Goal: Task Accomplishment & Management: Use online tool/utility

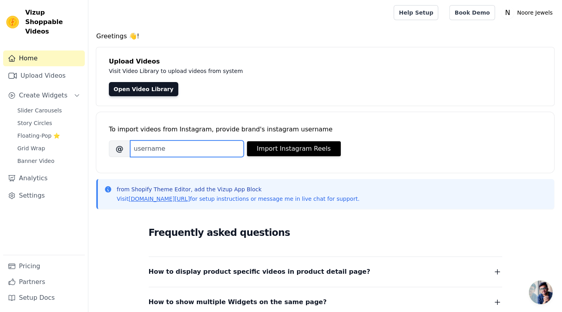
click at [200, 141] on input "Brand's Instagram Username" at bounding box center [187, 148] width 114 height 17
click at [204, 153] on input "Brand's Instagram Username" at bounding box center [187, 148] width 114 height 17
paste input "[DOMAIN_NAME]"
type input "[DOMAIN_NAME]"
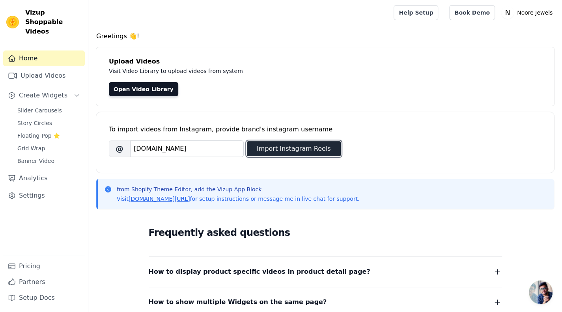
click at [295, 148] on button "Import Instagram Reels" at bounding box center [294, 148] width 94 height 15
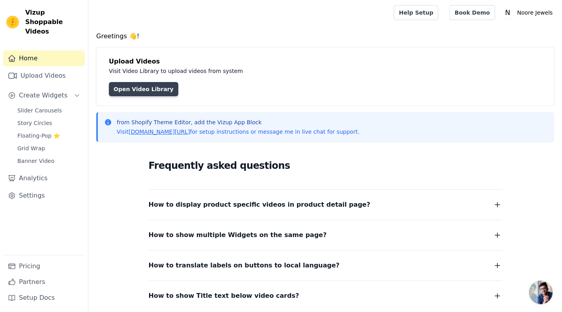
click at [150, 86] on link "Open Video Library" at bounding box center [143, 89] width 69 height 14
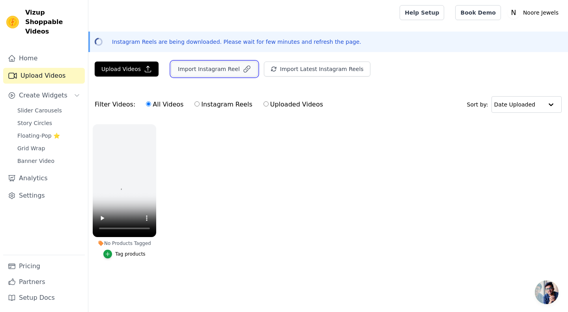
click at [212, 68] on button "Import Instagram Reel" at bounding box center [214, 69] width 86 height 15
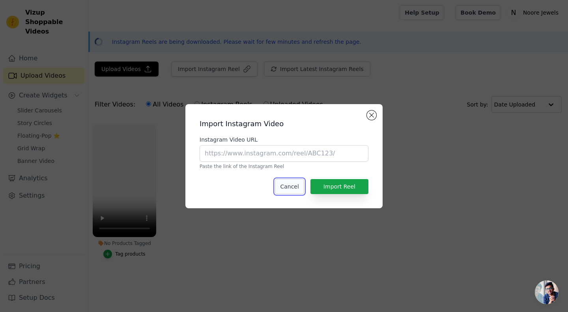
click at [290, 187] on button "Cancel" at bounding box center [289, 186] width 29 height 15
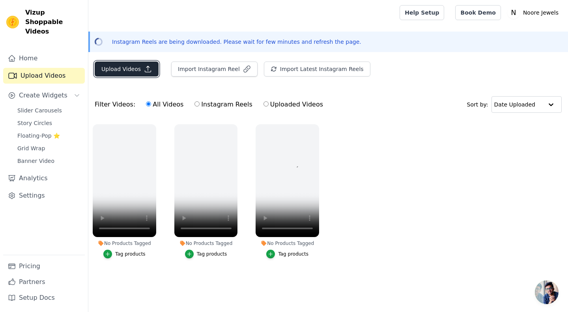
click at [138, 65] on button "Upload Videos" at bounding box center [127, 69] width 64 height 15
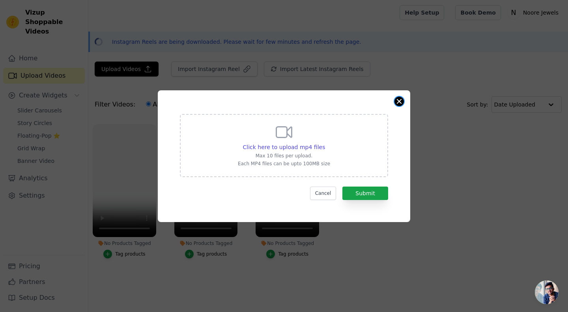
click at [399, 102] on button "Close modal" at bounding box center [399, 101] width 9 height 9
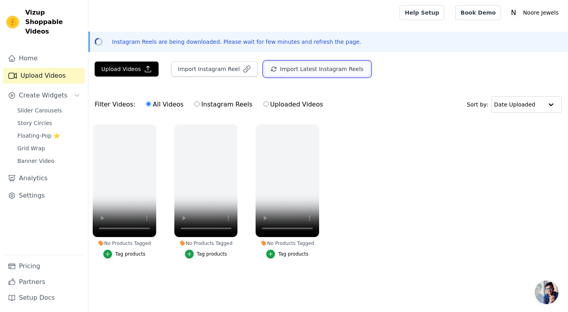
click at [311, 67] on button "Import Latest Instagram Reels" at bounding box center [317, 69] width 107 height 15
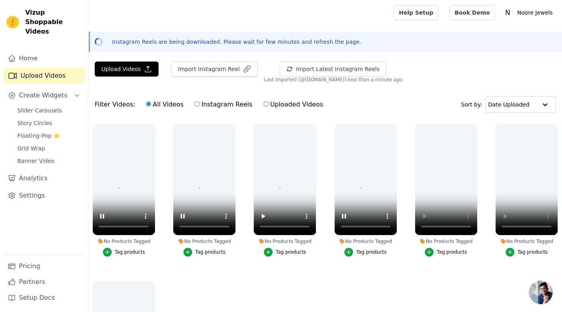
scroll to position [28, 0]
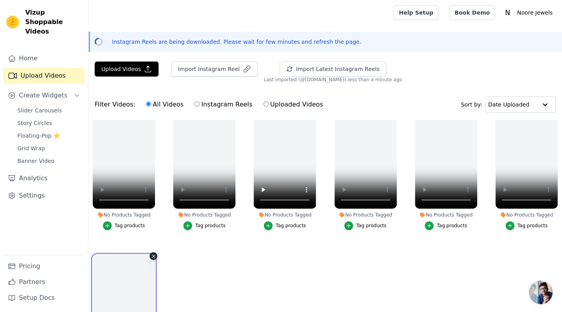
click at [137, 296] on video at bounding box center [124, 310] width 62 height 111
click at [126, 287] on video at bounding box center [124, 310] width 62 height 111
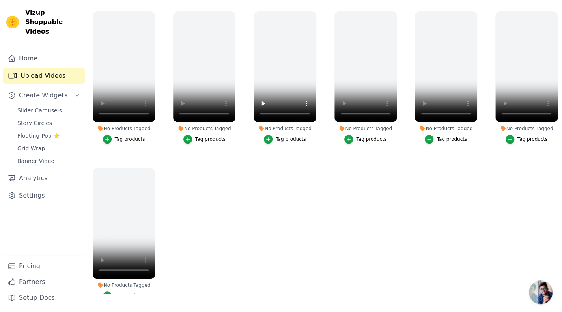
scroll to position [0, 0]
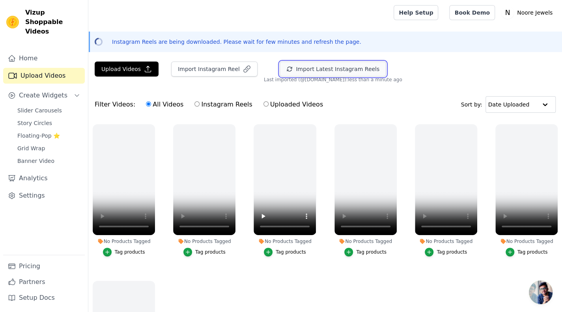
click at [298, 73] on button "Import Latest Instagram Reels" at bounding box center [333, 69] width 107 height 15
click at [321, 69] on button "Import Latest Instagram Reels" at bounding box center [333, 69] width 107 height 15
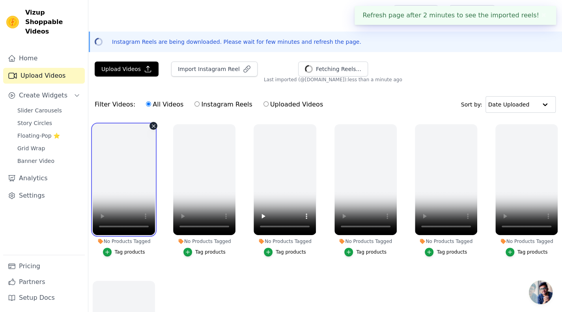
click at [138, 185] on video at bounding box center [124, 179] width 62 height 111
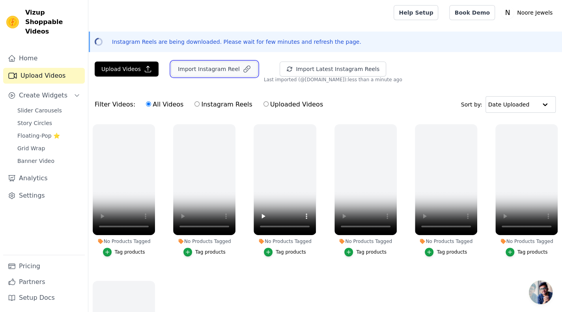
click at [201, 69] on button "Import Instagram Reel" at bounding box center [214, 69] width 86 height 15
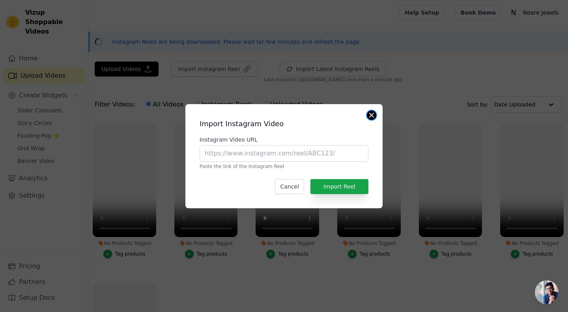
click at [370, 113] on button "Close modal" at bounding box center [371, 115] width 9 height 9
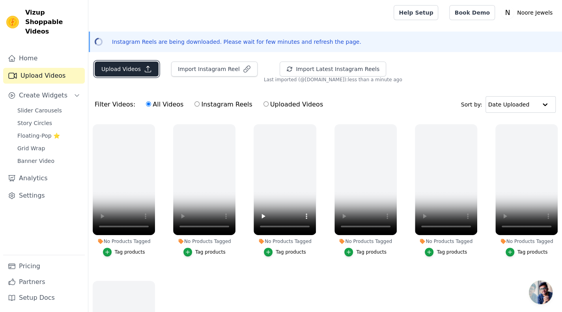
click at [116, 72] on button "Upload Videos" at bounding box center [127, 69] width 64 height 15
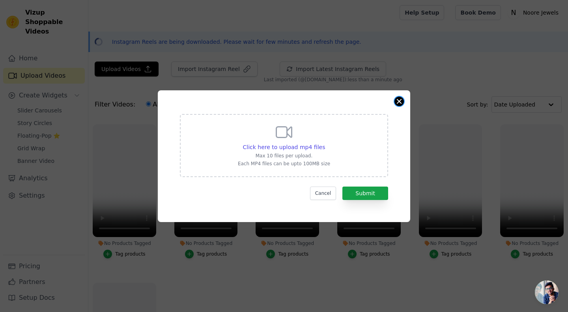
click at [404, 101] on div "Click here to upload mp4 files Max 10 files per upload. Each MP4 files can be u…" at bounding box center [284, 156] width 253 height 132
click at [39, 47] on div "Click here to upload mp4 files Max 10 files per upload. Each MP4 files can be u…" at bounding box center [284, 156] width 568 height 312
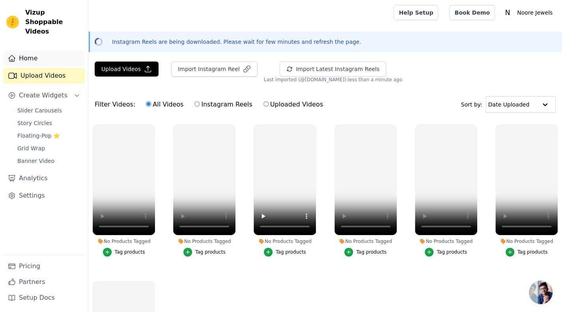
click at [27, 51] on link "Home" at bounding box center [44, 59] width 82 height 16
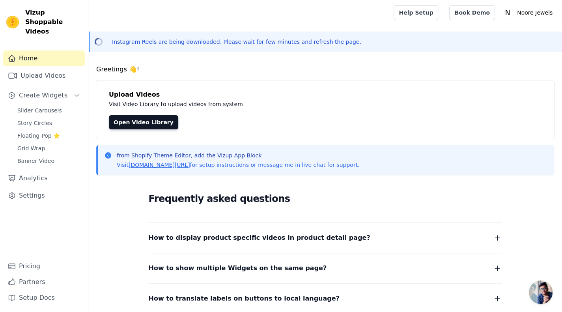
click at [139, 109] on div "Upload Videos Visit Video Library to upload videos from system Open Video Libra…" at bounding box center [325, 110] width 458 height 58
click at [139, 128] on link "Open Video Library" at bounding box center [143, 122] width 69 height 14
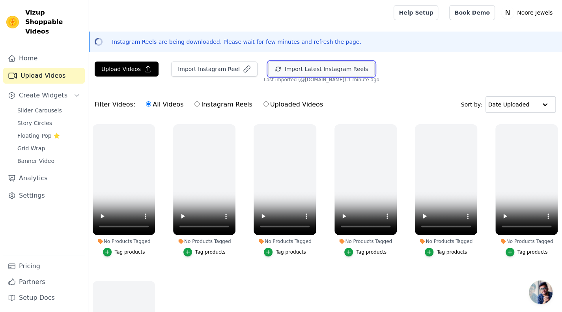
click at [279, 75] on button "Import Latest Instagram Reels" at bounding box center [321, 69] width 107 height 15
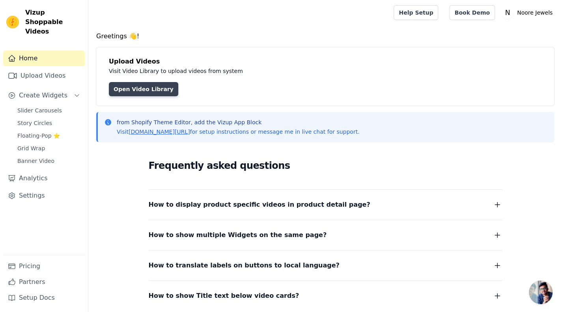
click at [153, 90] on link "Open Video Library" at bounding box center [143, 89] width 69 height 14
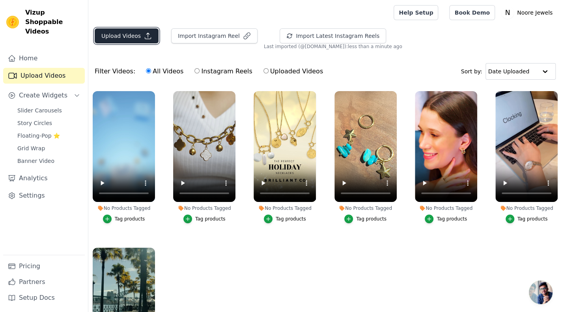
click at [129, 33] on button "Upload Videos" at bounding box center [127, 35] width 64 height 15
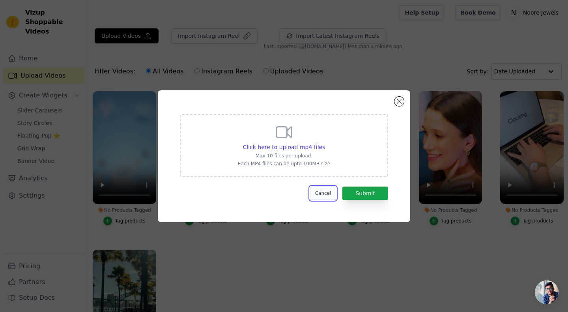
click at [327, 192] on button "Cancel" at bounding box center [323, 193] width 26 height 13
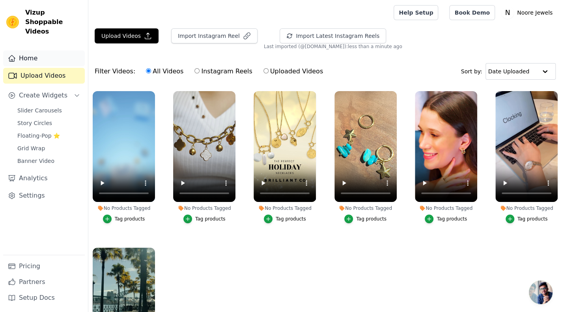
click at [26, 51] on link "Home" at bounding box center [44, 59] width 82 height 16
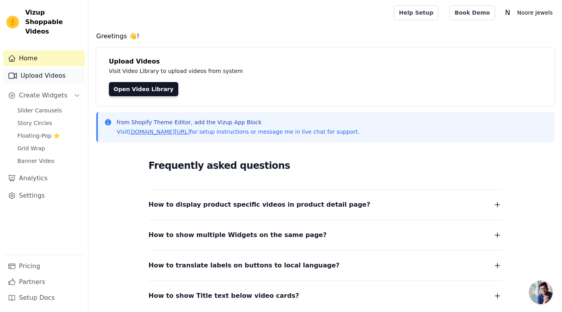
click at [47, 68] on link "Upload Videos" at bounding box center [44, 76] width 82 height 16
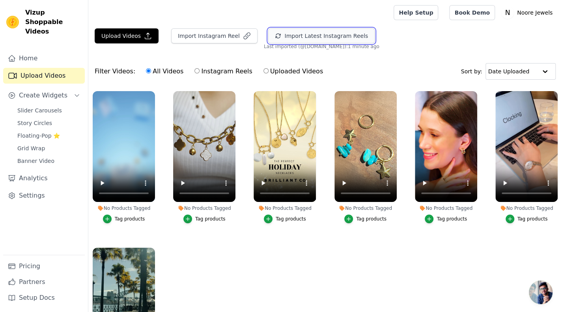
click at [288, 37] on button "Import Latest Instagram Reels" at bounding box center [321, 35] width 107 height 15
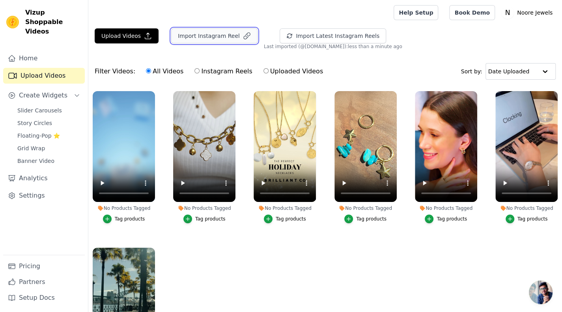
click at [221, 37] on button "Import Instagram Reel" at bounding box center [214, 35] width 86 height 15
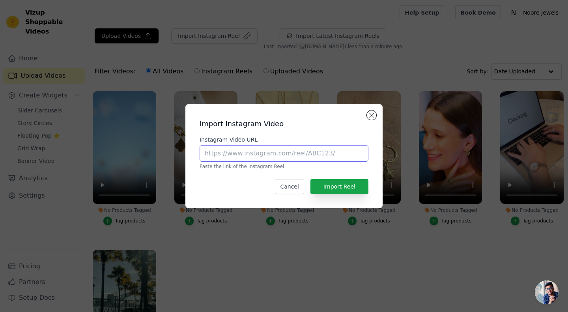
click at [272, 157] on input "Instagram Video URL" at bounding box center [284, 153] width 169 height 17
paste input "cartier"
type input "cartier"
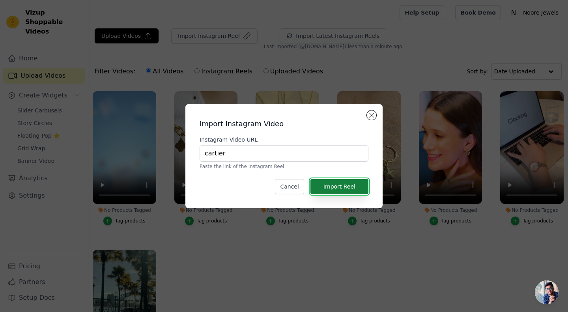
click at [325, 182] on button "Import Reel" at bounding box center [340, 186] width 58 height 15
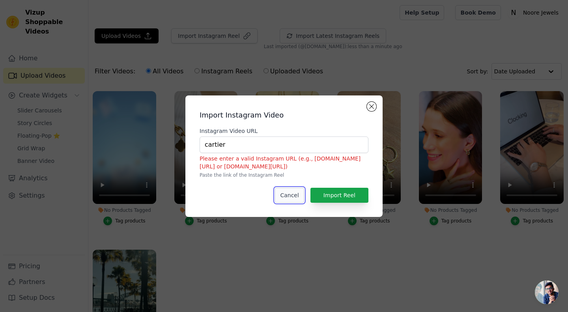
click at [298, 190] on button "Cancel" at bounding box center [289, 195] width 29 height 15
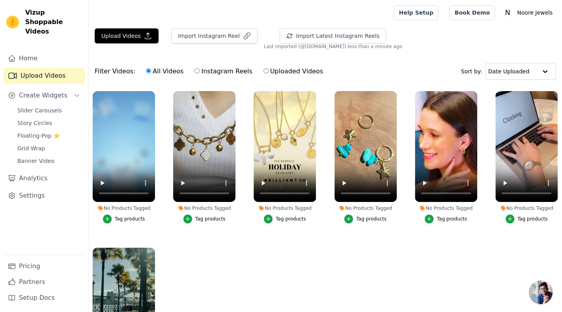
click at [218, 27] on main "Upload Videos Import Instagram Reel Import Latest Instagram Reels Import Latest…" at bounding box center [325, 208] width 474 height 367
click at [216, 37] on button "Import Instagram Reel" at bounding box center [214, 35] width 86 height 15
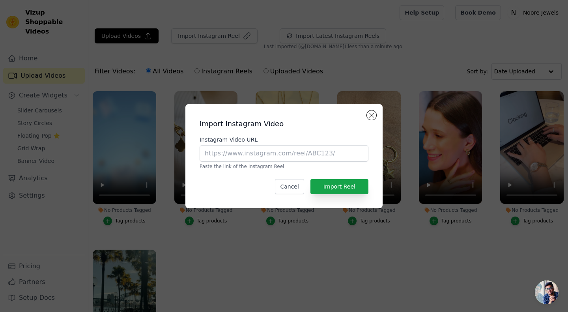
click at [366, 114] on div "Import Instagram Video Instagram Video URL Paste the link of the Instagram Reel…" at bounding box center [284, 157] width 185 height 92
click at [371, 114] on button "Close modal" at bounding box center [371, 115] width 9 height 9
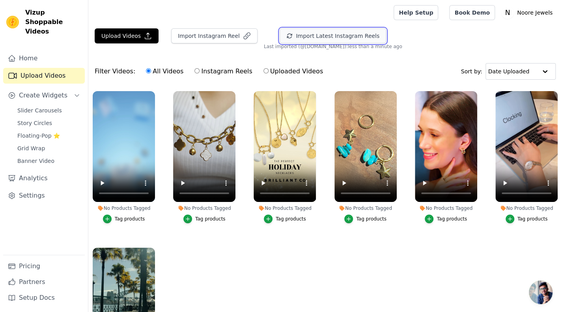
click at [348, 34] on button "Import Latest Instagram Reels" at bounding box center [333, 35] width 107 height 15
click at [195, 72] on input "Instagram Reels" at bounding box center [197, 70] width 5 height 5
radio input "true"
click at [195, 72] on input "Instagram Reels" at bounding box center [197, 70] width 5 height 5
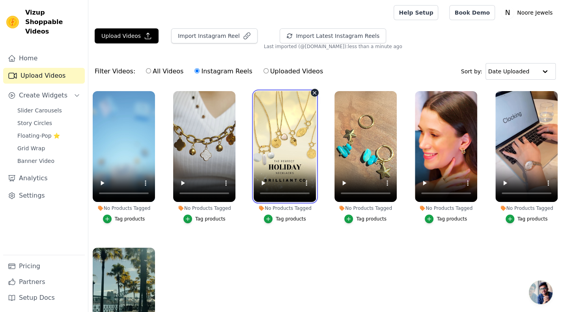
click at [273, 142] on video at bounding box center [285, 146] width 62 height 111
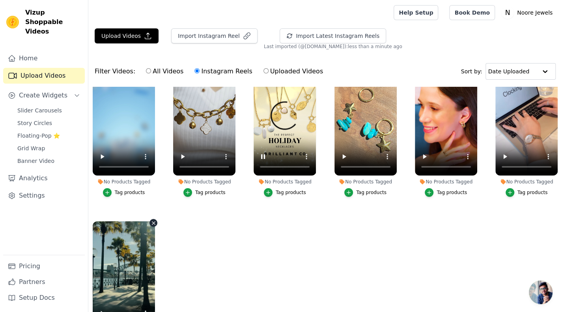
scroll to position [80, 0]
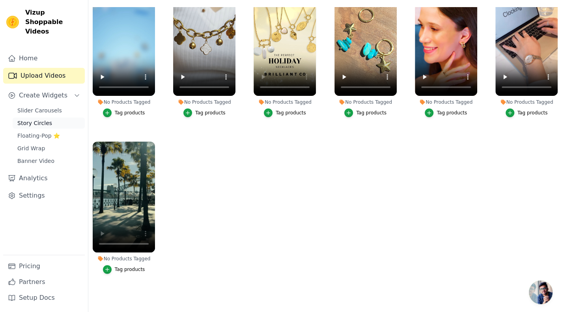
click at [43, 119] on span "Story Circles" at bounding box center [34, 123] width 35 height 8
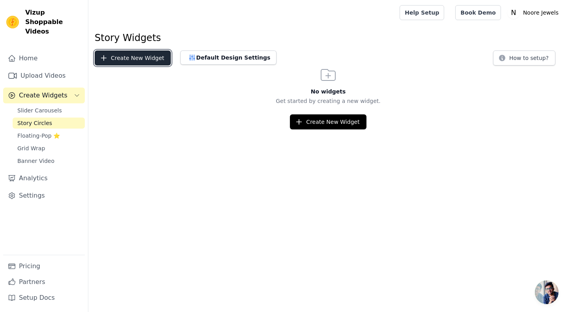
click at [146, 56] on button "Create New Widget" at bounding box center [133, 58] width 76 height 15
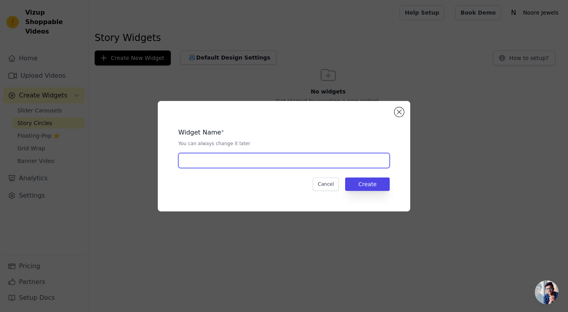
click at [359, 165] on input "text" at bounding box center [284, 160] width 212 height 15
type input "story"
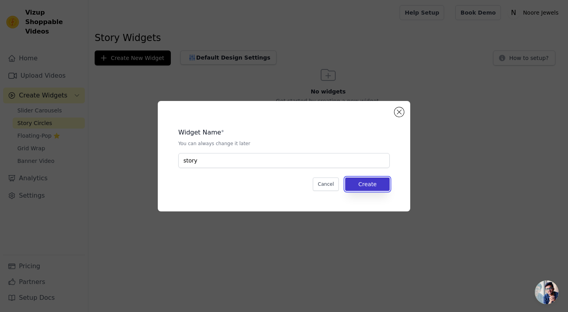
click at [372, 184] on button "Create" at bounding box center [367, 184] width 45 height 13
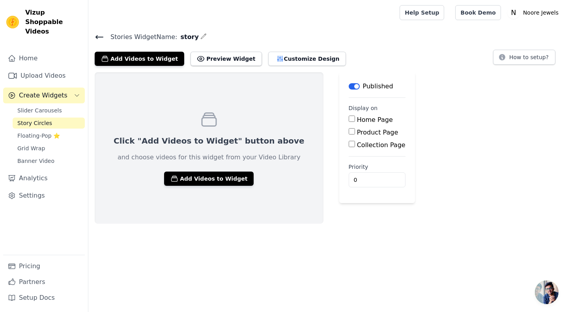
click at [349, 135] on div "Product Page" at bounding box center [377, 132] width 57 height 9
click at [349, 132] on input "Product Page" at bounding box center [352, 131] width 6 height 6
checkbox input "true"
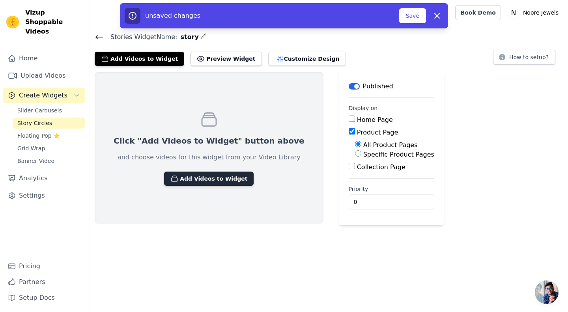
click at [210, 177] on button "Add Videos to Widget" at bounding box center [209, 179] width 90 height 14
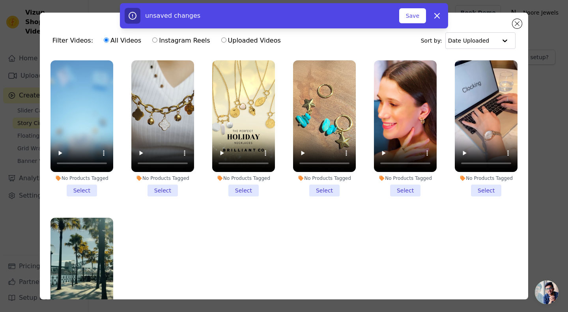
click at [88, 190] on li "No Products Tagged Select" at bounding box center [82, 128] width 63 height 136
click at [0, 0] on input "No Products Tagged Select" at bounding box center [0, 0] width 0 height 0
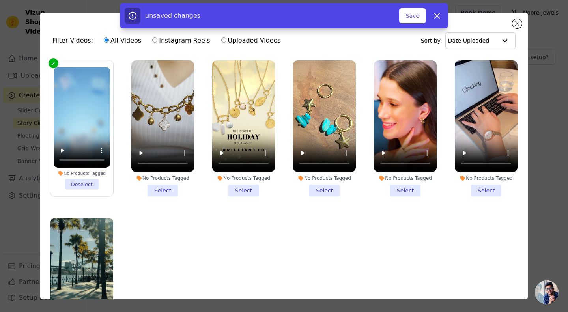
click at [157, 182] on li "No Products Tagged Select" at bounding box center [162, 128] width 63 height 136
click at [0, 0] on input "No Products Tagged Select" at bounding box center [0, 0] width 0 height 0
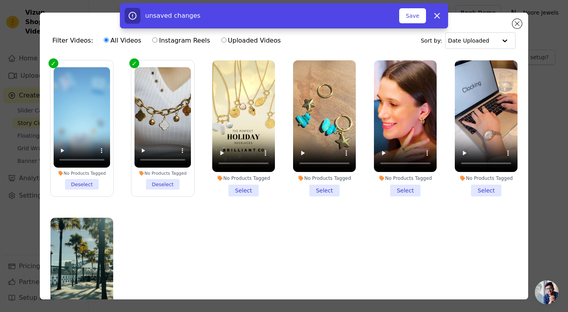
click at [234, 182] on li "No Products Tagged Select" at bounding box center [243, 128] width 63 height 136
click at [0, 0] on input "No Products Tagged Select" at bounding box center [0, 0] width 0 height 0
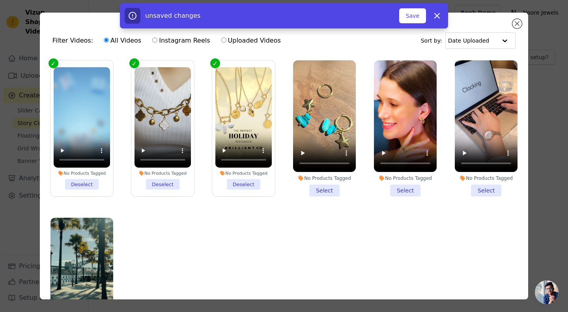
click at [313, 187] on li "No Products Tagged Select" at bounding box center [324, 128] width 63 height 136
click at [0, 0] on input "No Products Tagged Select" at bounding box center [0, 0] width 0 height 0
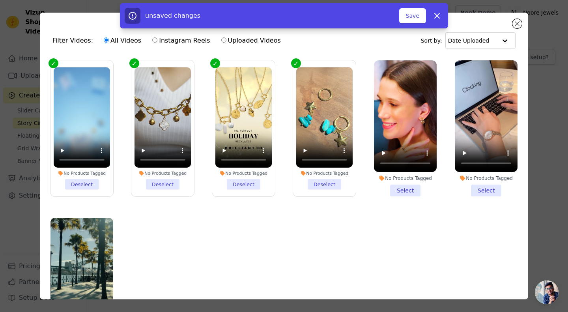
click at [392, 182] on li "No Products Tagged Select" at bounding box center [405, 128] width 63 height 136
click at [0, 0] on input "No Products Tagged Select" at bounding box center [0, 0] width 0 height 0
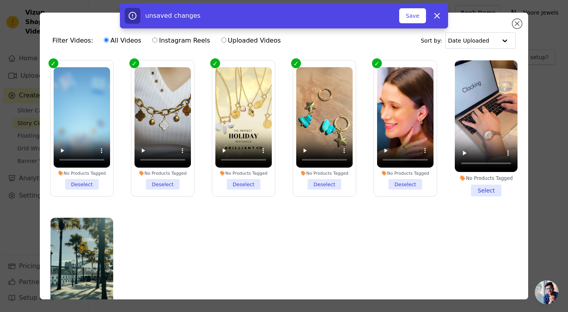
click at [471, 185] on li "No Products Tagged Select" at bounding box center [486, 128] width 63 height 136
click at [0, 0] on input "No Products Tagged Select" at bounding box center [0, 0] width 0 height 0
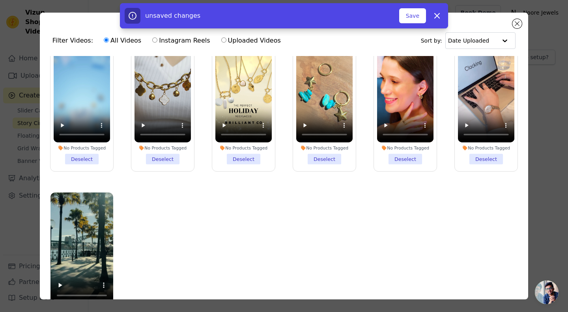
scroll to position [68, 0]
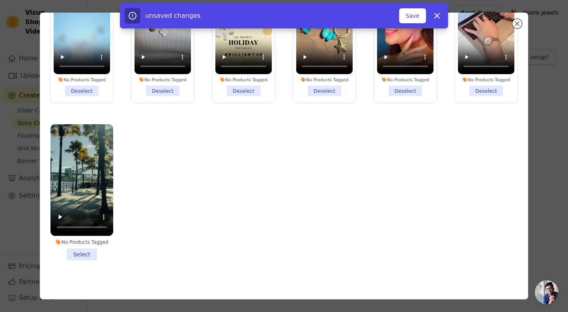
click at [71, 250] on li "No Products Tagged Select" at bounding box center [82, 192] width 63 height 136
click at [0, 0] on input "No Products Tagged Select" at bounding box center [0, 0] width 0 height 0
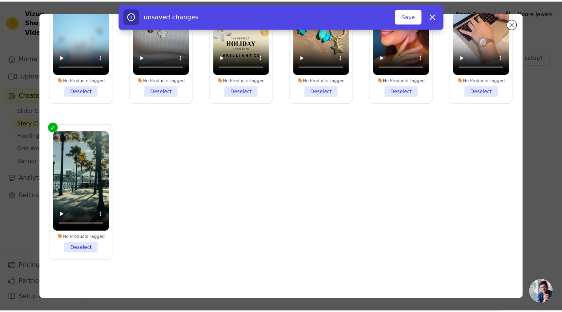
scroll to position [0, 0]
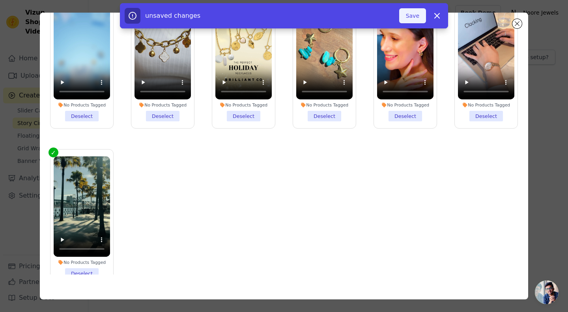
click at [414, 16] on button "Save" at bounding box center [412, 15] width 27 height 15
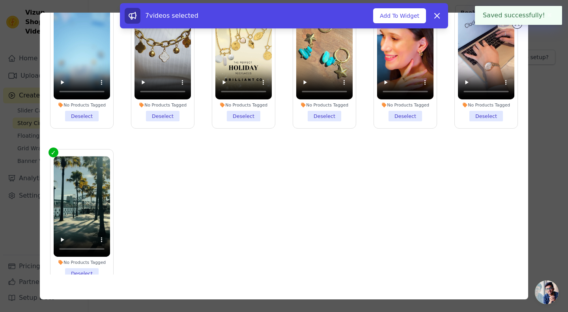
click at [414, 16] on button "Add To Widget" at bounding box center [399, 15] width 53 height 15
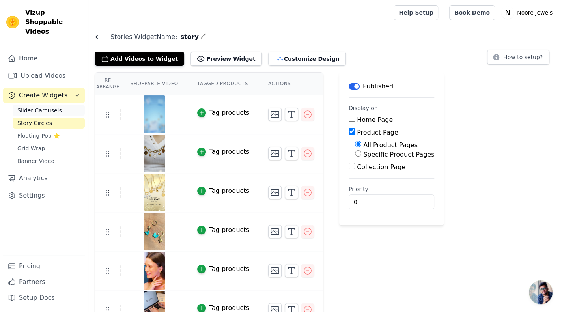
click at [51, 107] on span "Slider Carousels" at bounding box center [39, 111] width 45 height 8
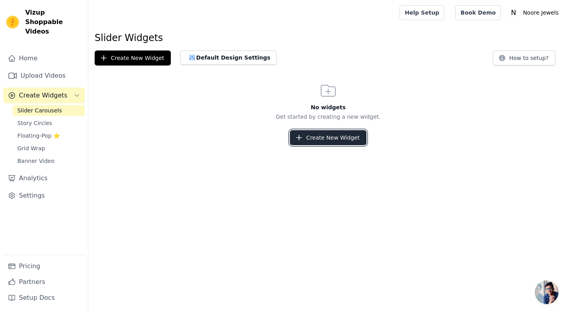
click at [347, 140] on button "Create New Widget" at bounding box center [328, 137] width 76 height 15
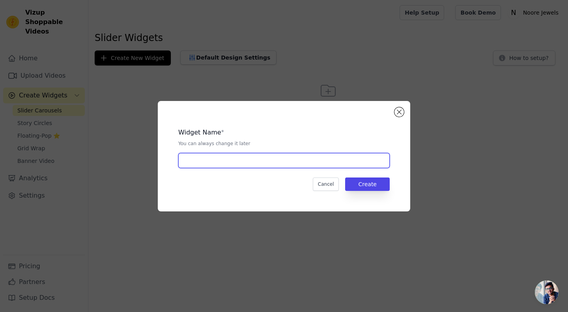
click at [274, 160] on input "text" at bounding box center [284, 160] width 212 height 15
type input "slider"
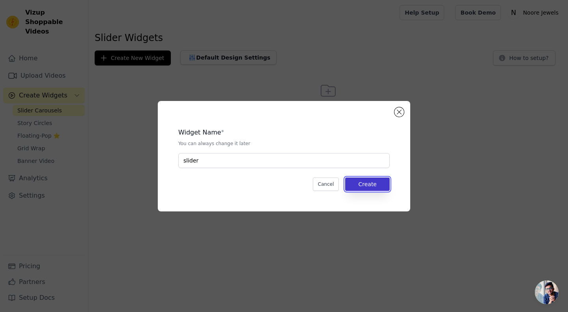
click at [375, 184] on button "Create" at bounding box center [367, 184] width 45 height 13
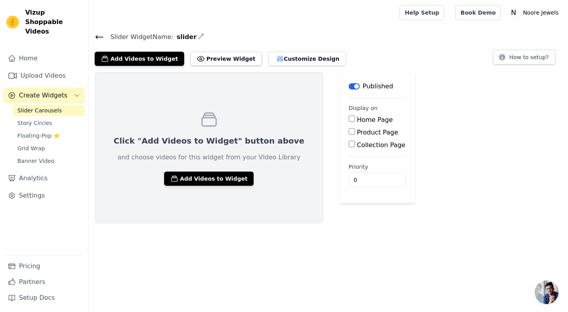
click at [349, 117] on input "Home Page" at bounding box center [352, 119] width 6 height 6
checkbox input "true"
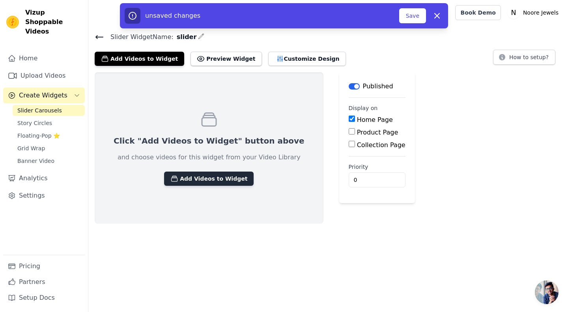
click at [206, 180] on button "Add Videos to Widget" at bounding box center [209, 179] width 90 height 14
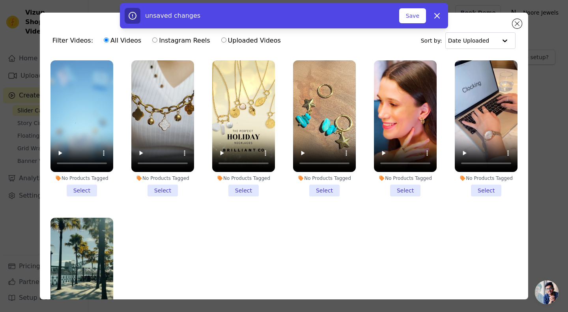
click at [82, 189] on li "No Products Tagged Select" at bounding box center [82, 128] width 63 height 136
click at [0, 0] on input "No Products Tagged Select" at bounding box center [0, 0] width 0 height 0
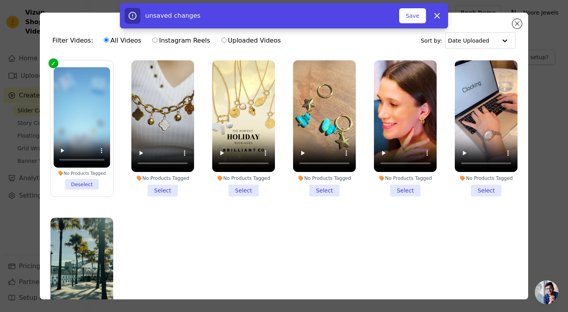
click at [163, 187] on li "No Products Tagged Select" at bounding box center [162, 128] width 63 height 136
click at [0, 0] on input "No Products Tagged Select" at bounding box center [0, 0] width 0 height 0
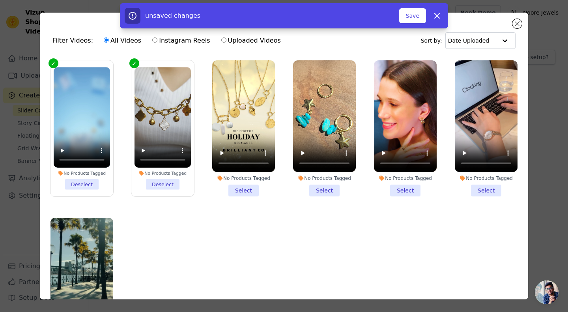
click at [243, 184] on li "No Products Tagged Select" at bounding box center [243, 128] width 63 height 136
click at [0, 0] on input "No Products Tagged Select" at bounding box center [0, 0] width 0 height 0
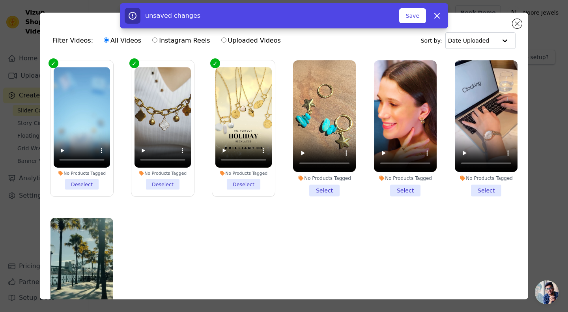
click at [323, 182] on li "No Products Tagged Select" at bounding box center [324, 128] width 63 height 136
click at [0, 0] on input "No Products Tagged Select" at bounding box center [0, 0] width 0 height 0
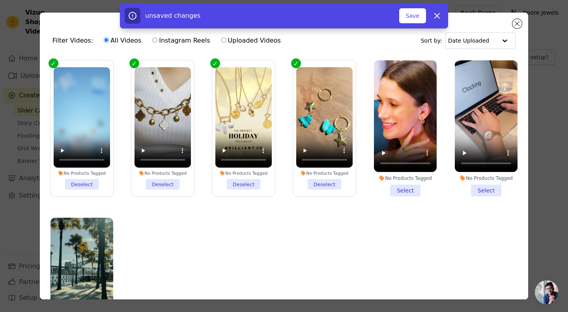
scroll to position [25, 0]
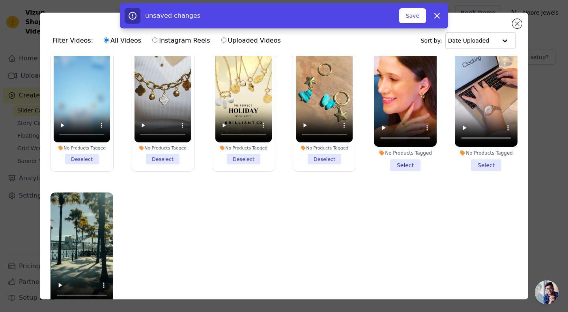
click at [399, 164] on li "No Products Tagged Select" at bounding box center [405, 103] width 63 height 136
click at [0, 0] on input "No Products Tagged Select" at bounding box center [0, 0] width 0 height 0
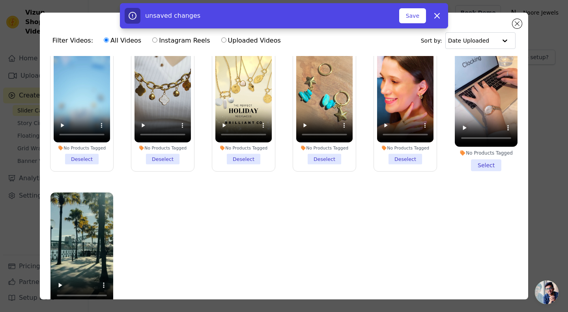
click at [477, 163] on li "No Products Tagged Select" at bounding box center [486, 103] width 63 height 136
click at [0, 0] on input "No Products Tagged Select" at bounding box center [0, 0] width 0 height 0
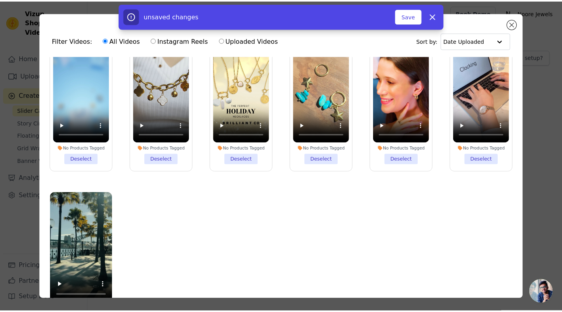
scroll to position [68, 0]
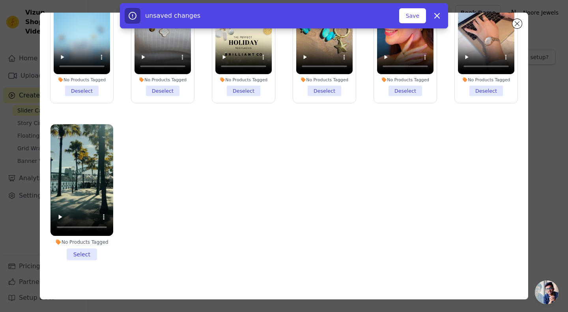
click at [75, 248] on li "No Products Tagged Select" at bounding box center [82, 192] width 63 height 136
click at [0, 0] on input "No Products Tagged Select" at bounding box center [0, 0] width 0 height 0
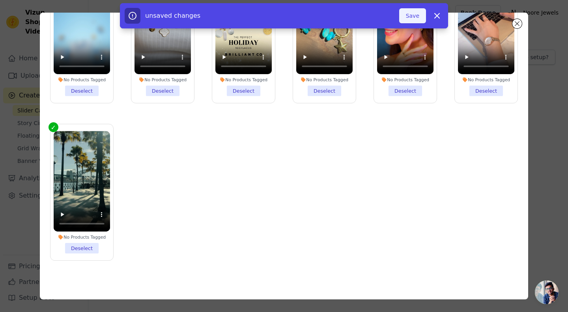
click at [421, 10] on button "Save" at bounding box center [412, 15] width 27 height 15
click at [403, 15] on button "Add To Widget" at bounding box center [399, 15] width 53 height 15
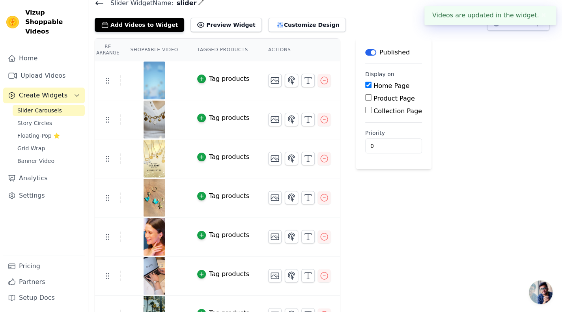
scroll to position [0, 0]
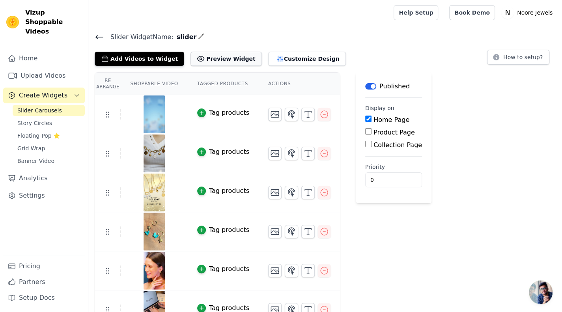
click at [212, 60] on button "Preview Widget" at bounding box center [226, 59] width 71 height 14
